Goal: Information Seeking & Learning: Compare options

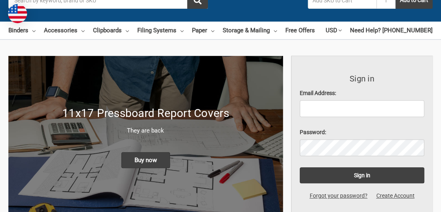
scroll to position [82, 0]
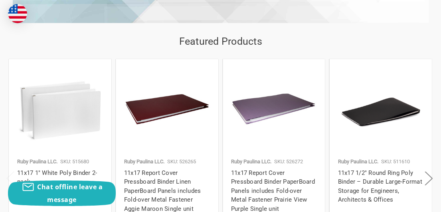
scroll to position [870, 0]
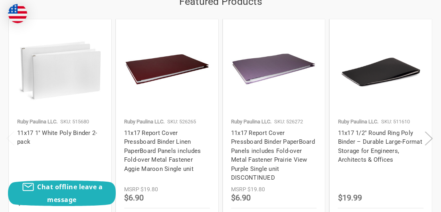
click at [427, 137] on button "Next" at bounding box center [429, 138] width 16 height 24
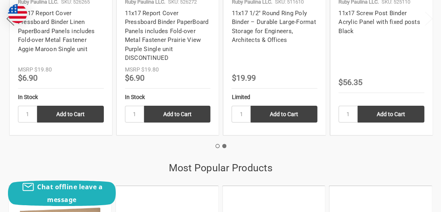
scroll to position [950, 0]
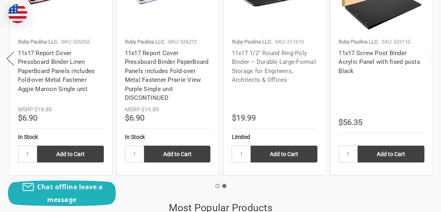
click at [263, 67] on link "11x17 1/2" Round Ring Poly Binder – Durable Large-Format Storage for Engineers,…" at bounding box center [273, 66] width 84 height 34
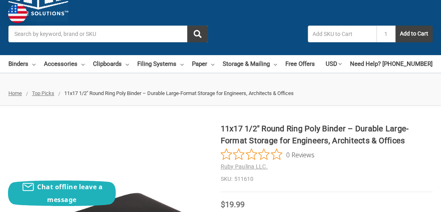
scroll to position [40, 0]
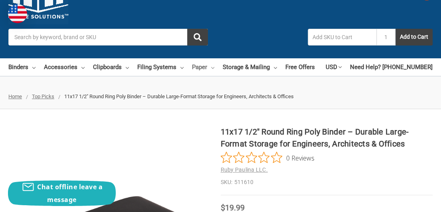
click at [207, 69] on link "Paper" at bounding box center [203, 67] width 22 height 18
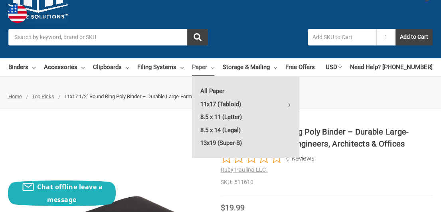
scroll to position [80, 0]
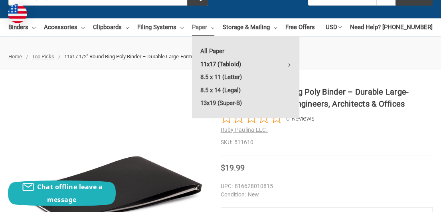
click at [232, 63] on link "11x17 (Tabloid)" at bounding box center [245, 64] width 107 height 13
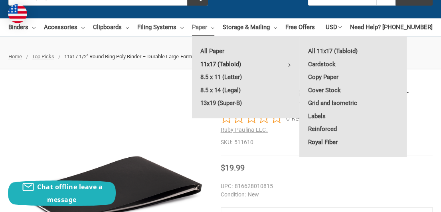
click at [319, 140] on link "Royal Fiber" at bounding box center [353, 142] width 107 height 13
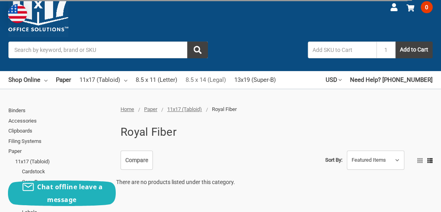
scroll to position [40, 0]
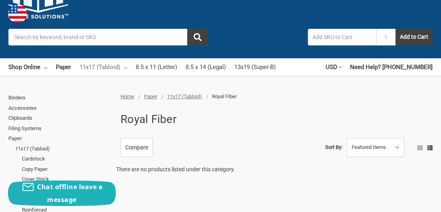
click at [122, 67] on link "11x17 (Tabloid)" at bounding box center [103, 67] width 48 height 18
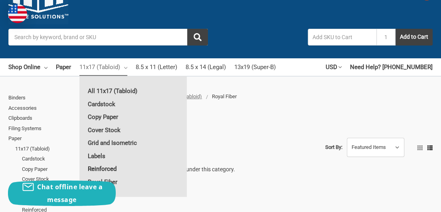
click at [113, 166] on link "Reinforced" at bounding box center [132, 168] width 107 height 13
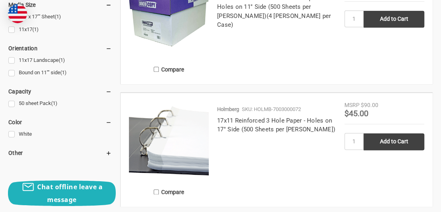
scroll to position [319, 0]
